Goal: Entertainment & Leisure: Consume media (video, audio)

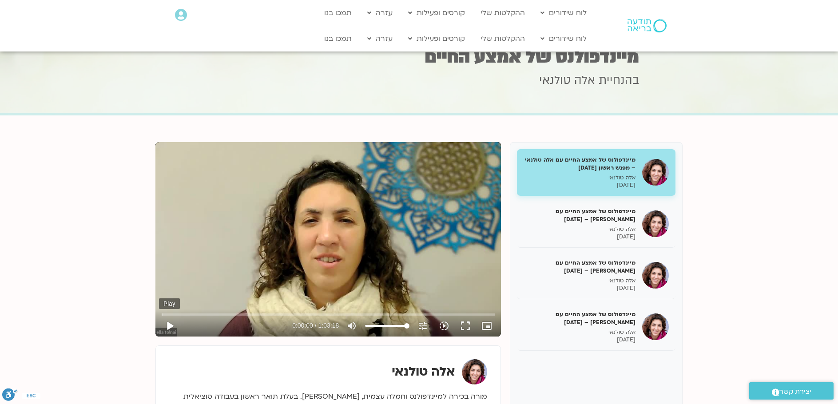
click at [168, 321] on button "play_arrow" at bounding box center [169, 325] width 21 height 21
click at [186, 312] on input "Seek" at bounding box center [328, 314] width 333 height 5
click at [203, 313] on input "Seek" at bounding box center [328, 314] width 333 height 5
click at [254, 314] on input "Seek" at bounding box center [328, 314] width 333 height 5
click at [276, 313] on input "Seek" at bounding box center [328, 314] width 333 height 5
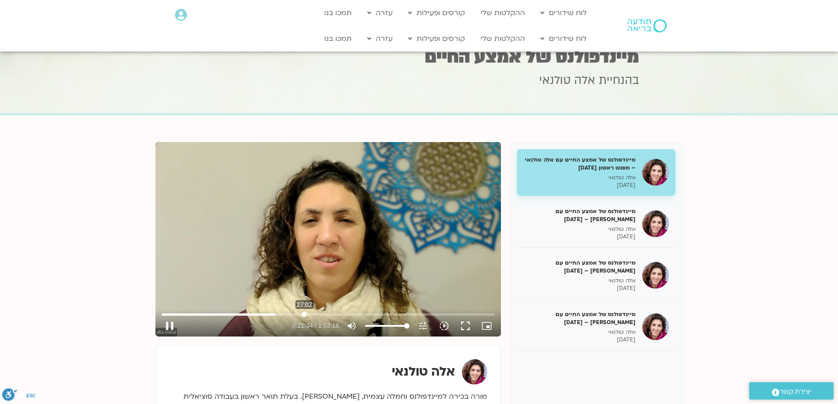
click at [304, 315] on input "Seek" at bounding box center [328, 314] width 333 height 5
click at [317, 313] on input "Seek" at bounding box center [328, 314] width 333 height 5
click at [328, 315] on input "Seek" at bounding box center [328, 314] width 333 height 5
click at [341, 312] on input "Seek" at bounding box center [328, 314] width 333 height 5
click at [348, 315] on input "Seek" at bounding box center [328, 314] width 333 height 5
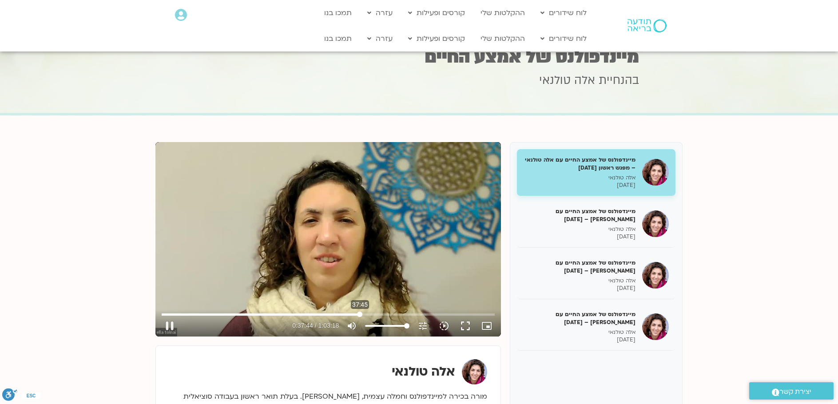
click at [360, 313] on input "Seek" at bounding box center [328, 314] width 333 height 5
click at [366, 314] on input "Seek" at bounding box center [328, 314] width 333 height 5
click at [371, 314] on input "Seek" at bounding box center [328, 314] width 333 height 5
click at [376, 314] on input "Seek" at bounding box center [328, 314] width 333 height 5
click at [397, 316] on input "Seek" at bounding box center [328, 314] width 333 height 5
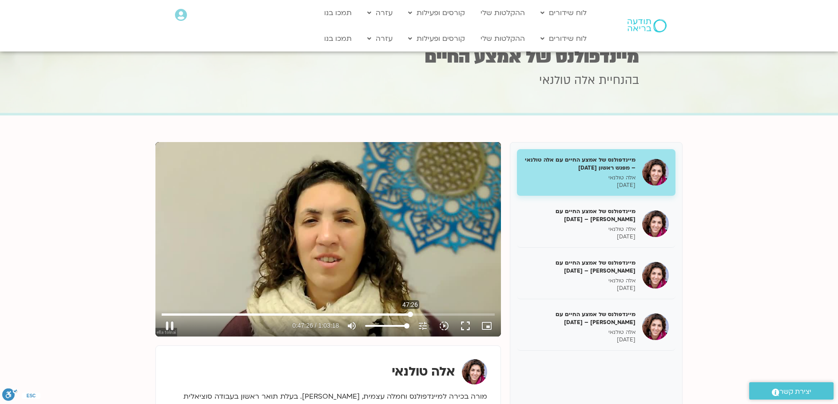
click at [410, 312] on input "Seek" at bounding box center [328, 314] width 333 height 5
click at [415, 313] on input "Seek" at bounding box center [328, 314] width 333 height 5
click at [419, 313] on input "Seek" at bounding box center [328, 314] width 333 height 5
click at [424, 313] on input "Seek" at bounding box center [328, 314] width 333 height 5
click at [428, 312] on input "Seek" at bounding box center [328, 314] width 333 height 5
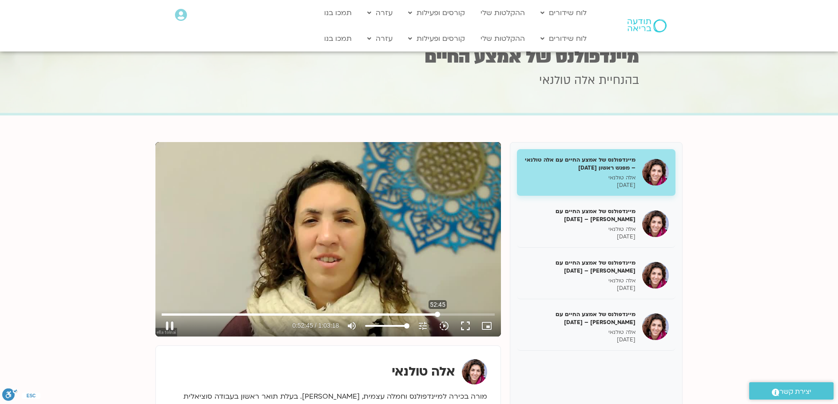
click at [437, 316] on input "Seek" at bounding box center [328, 314] width 333 height 5
click at [474, 315] on input "Seek" at bounding box center [328, 314] width 333 height 5
click at [479, 314] on input "Seek" at bounding box center [328, 314] width 333 height 5
click at [484, 314] on input "Seek" at bounding box center [328, 314] width 333 height 5
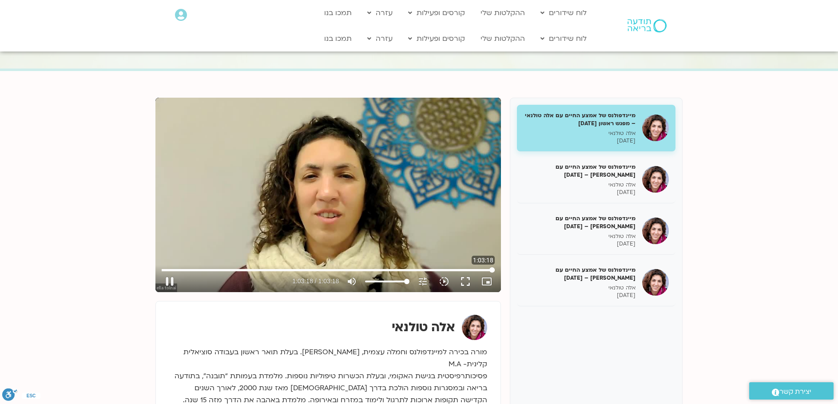
click at [493, 271] on input "Seek" at bounding box center [328, 269] width 333 height 5
type input "3798.92"
